Goal: Transaction & Acquisition: Purchase product/service

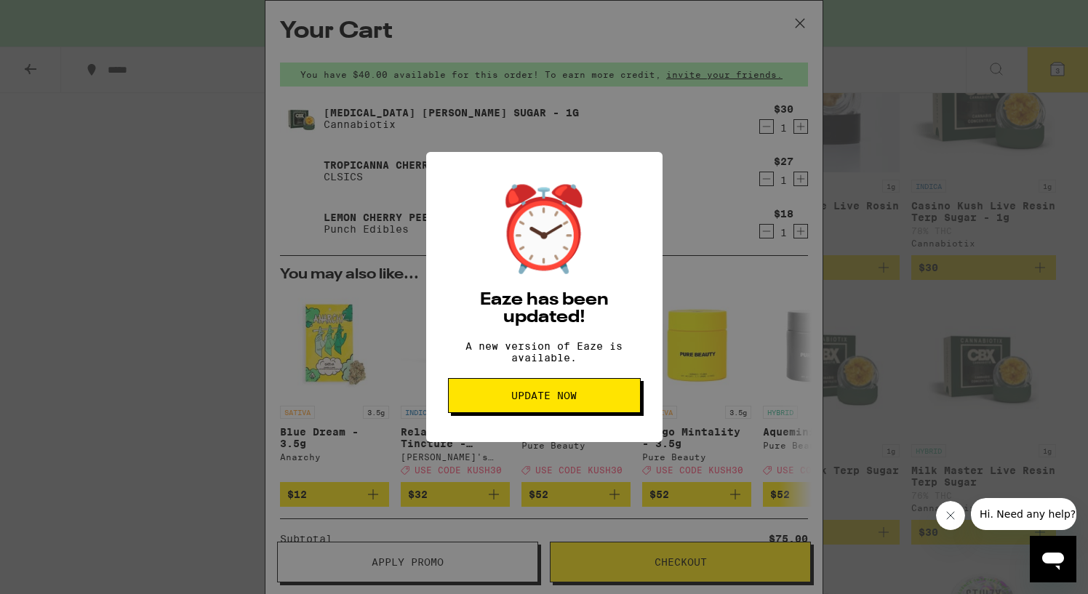
scroll to position [201, 0]
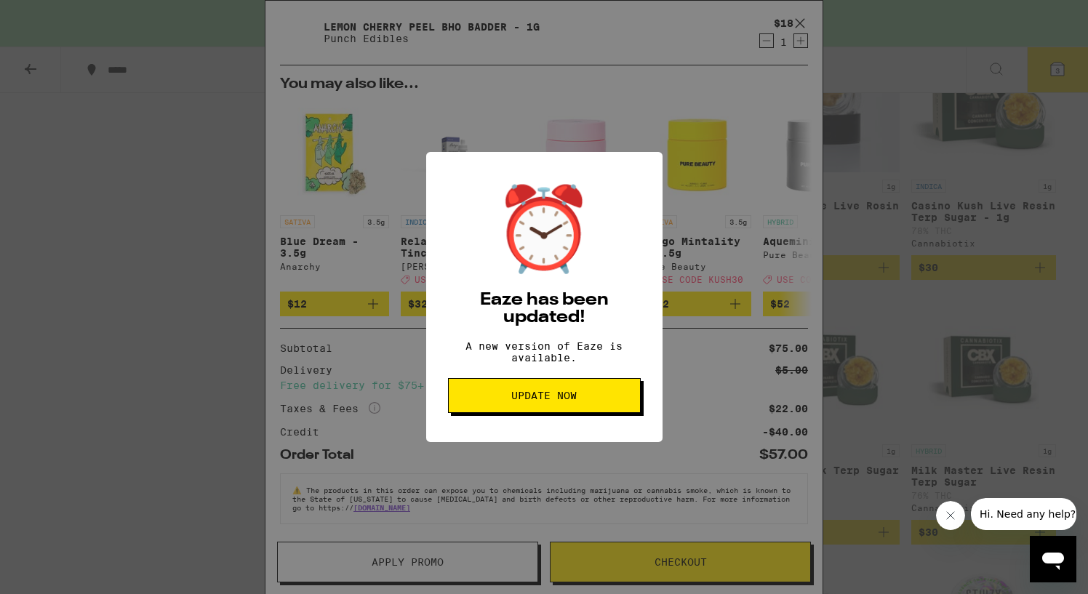
click at [676, 156] on div "⏰ Eaze has been updated! A new version of Eaze is available. Update Now" at bounding box center [544, 297] width 1088 height 594
click at [564, 401] on span "Update Now" at bounding box center [543, 395] width 65 height 10
click at [530, 413] on button "Update Now" at bounding box center [544, 395] width 193 height 35
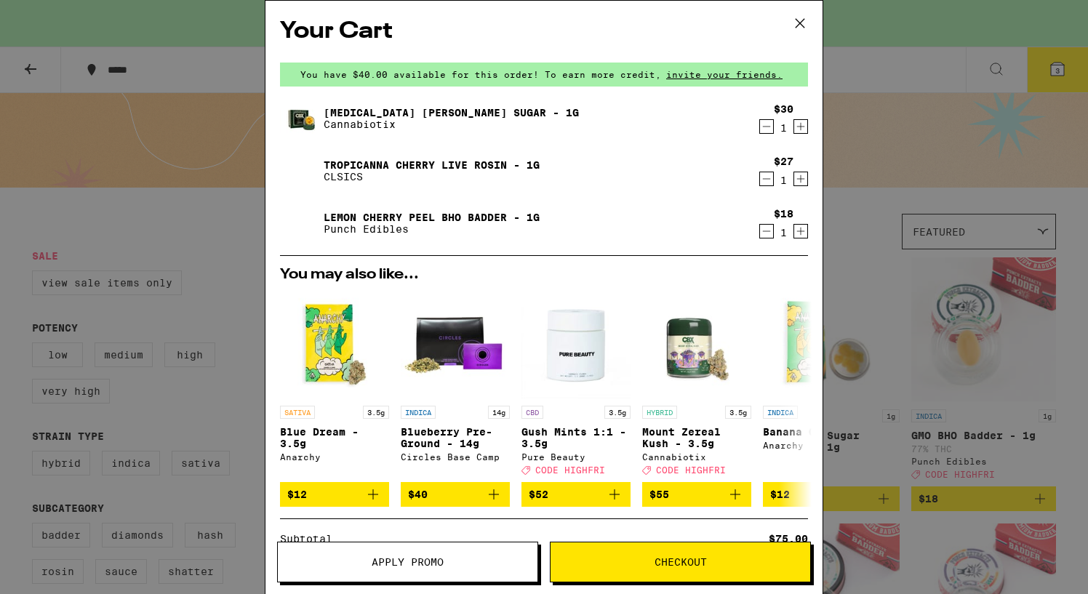
click at [801, 19] on icon at bounding box center [800, 23] width 22 height 22
